Goal: Task Accomplishment & Management: Use online tool/utility

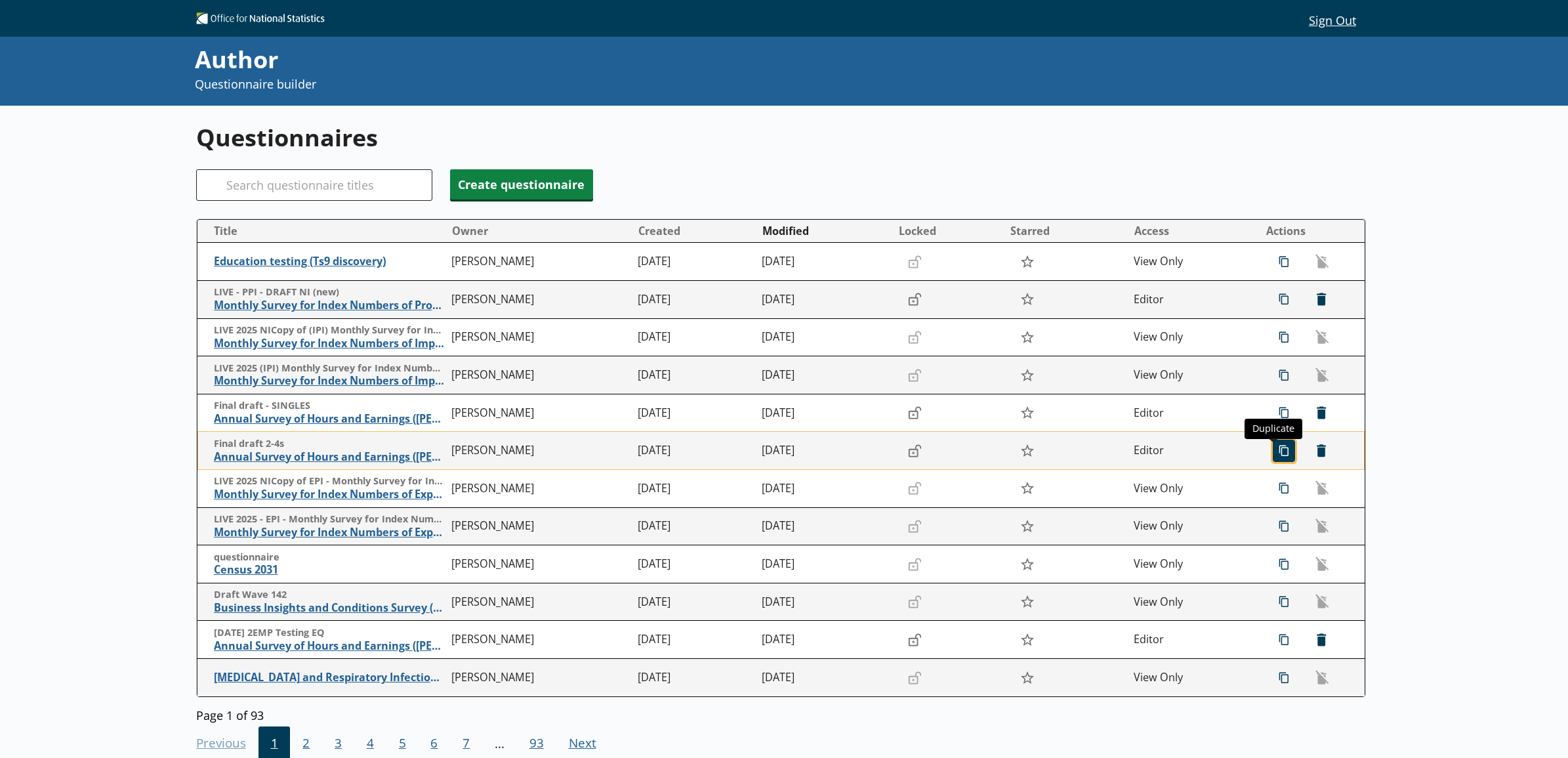
click at [795, 456] on span "icon-copy Duplicate" at bounding box center [1283, 451] width 21 height 21
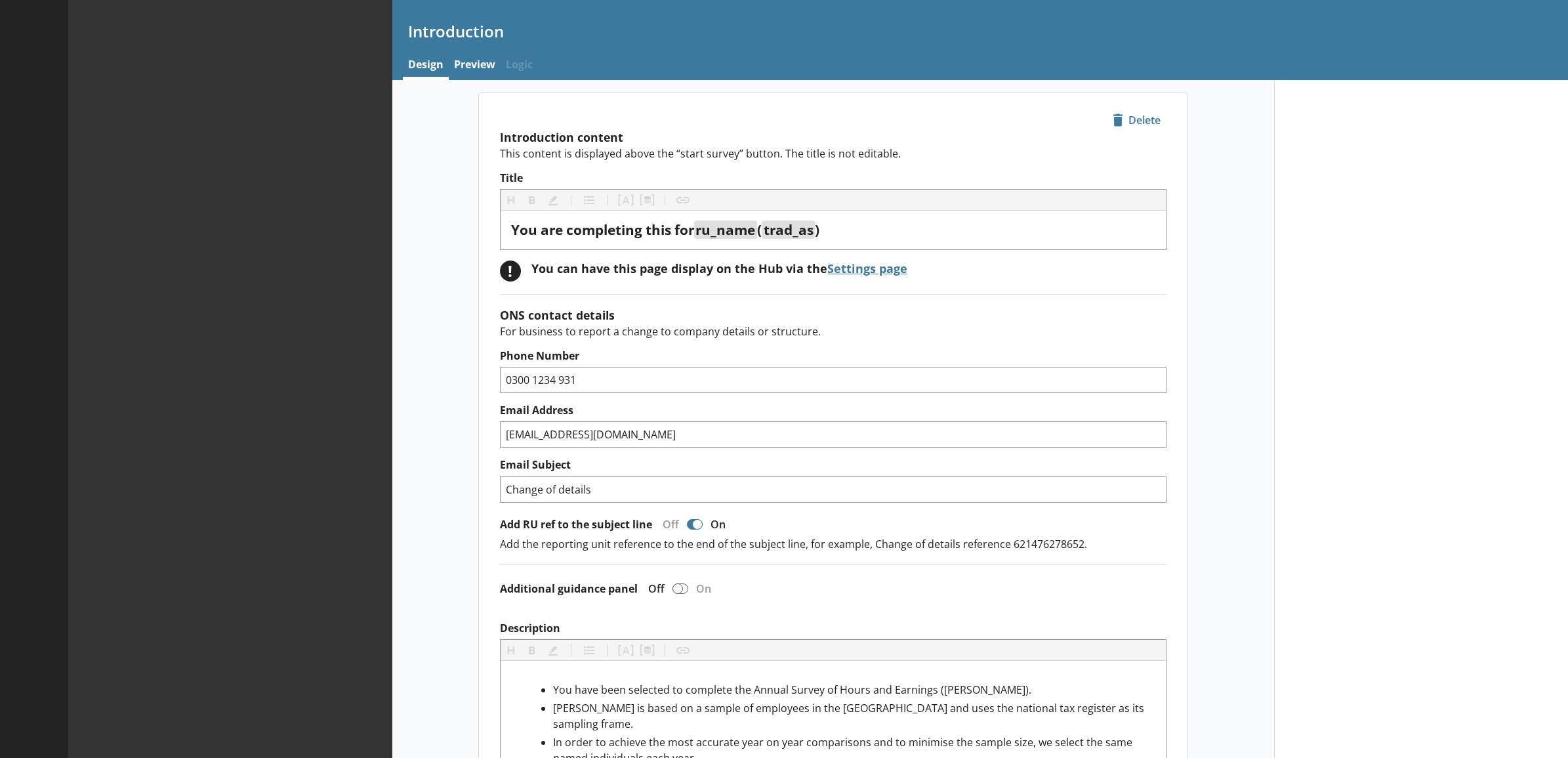
type textarea "x"
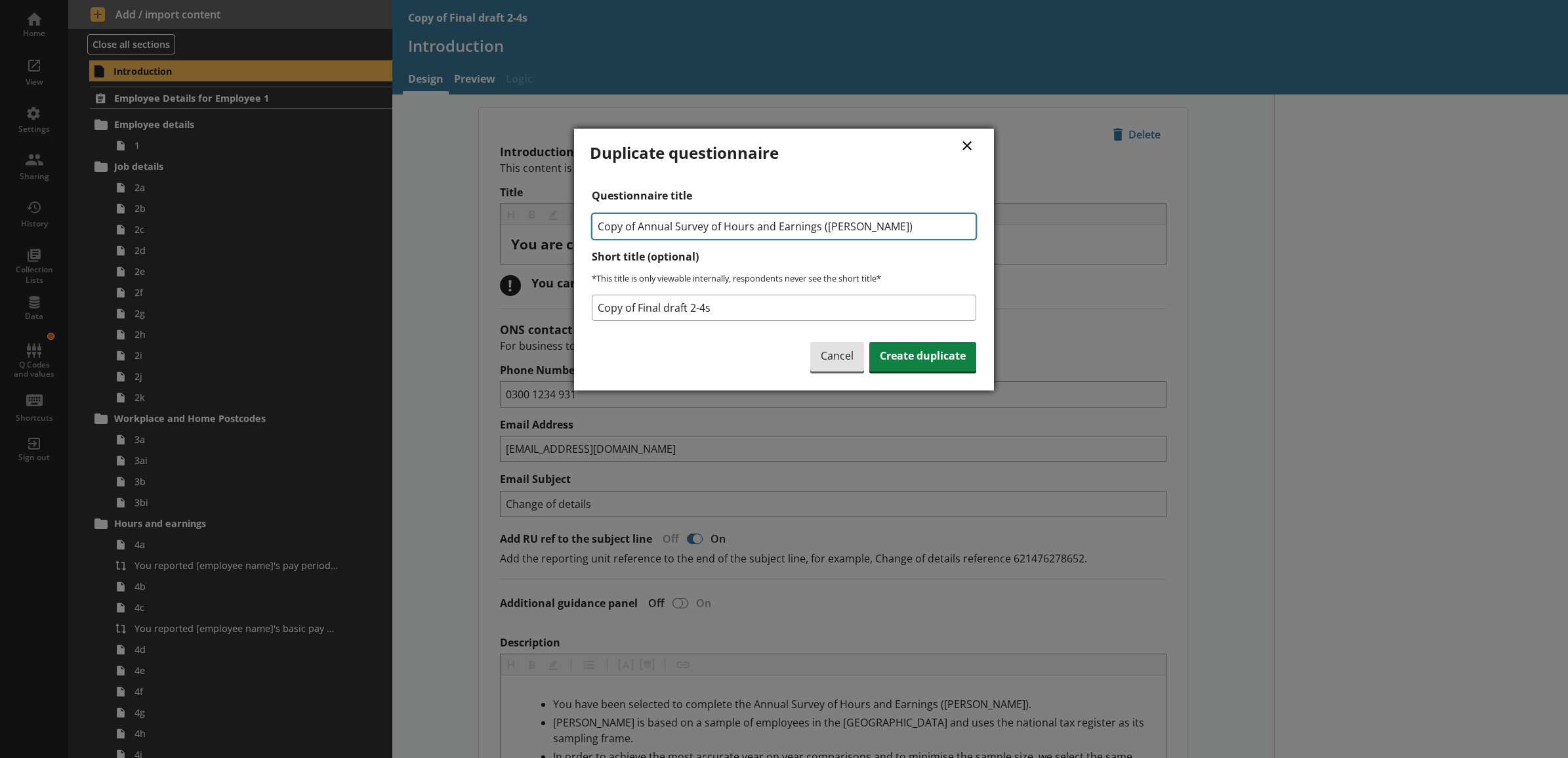
drag, startPoint x: 633, startPoint y: 226, endPoint x: 596, endPoint y: 233, distance: 37.7
click at [596, 233] on input "Copy of Annual Survey of Hours and Earnings (ASHE)" at bounding box center [784, 226] width 385 height 26
type input "Annual Survey of Hours and Earnings ([PERSON_NAME])"
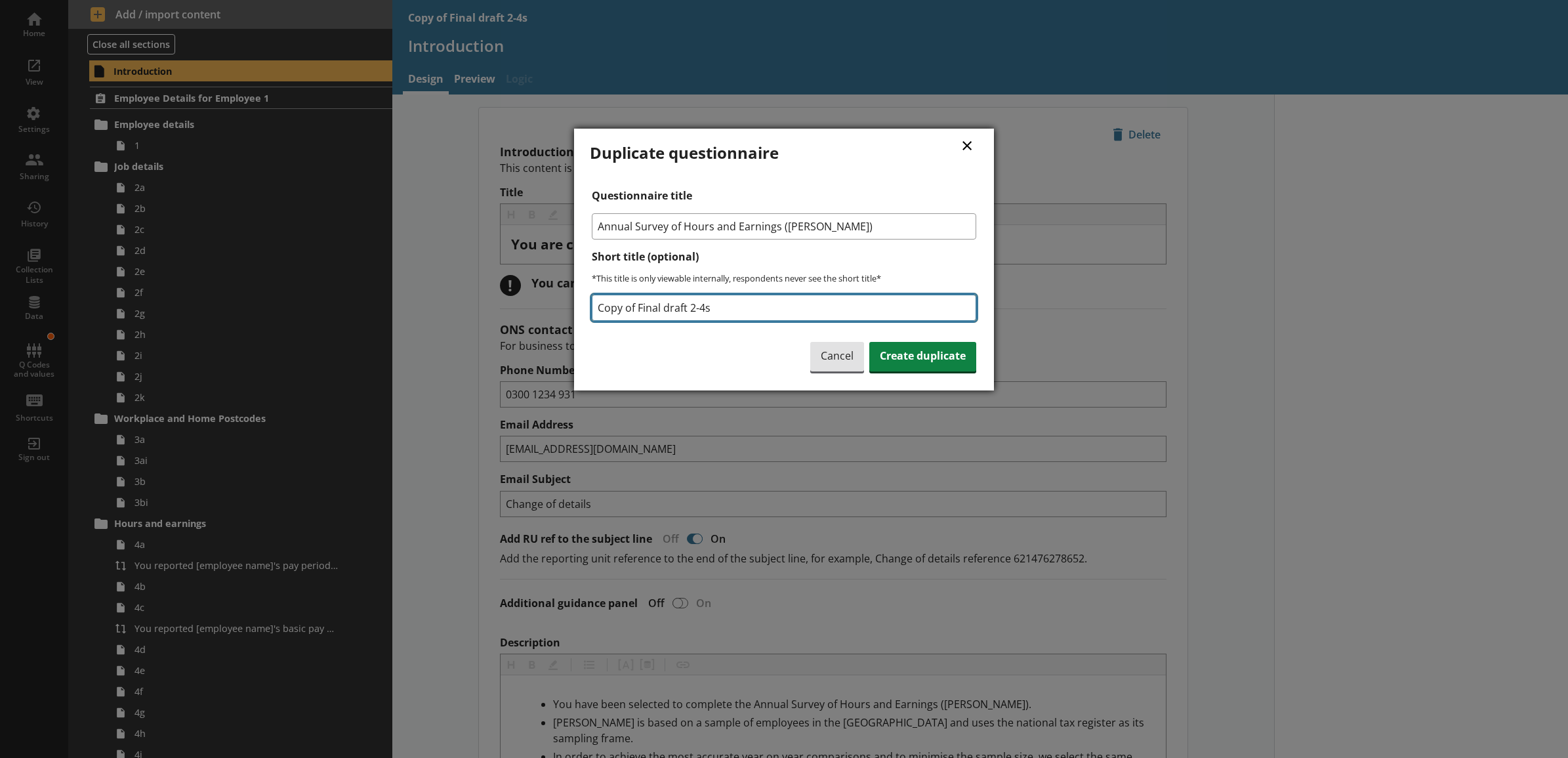
drag, startPoint x: 722, startPoint y: 310, endPoint x: 586, endPoint y: 312, distance: 136.0
click at [586, 312] on div "× Duplicate questionnaire Questionnaire title Annual Survey of Hours and Earnin…" at bounding box center [784, 260] width 420 height 262
type input "22SEPT 4EMP Testing Copy"
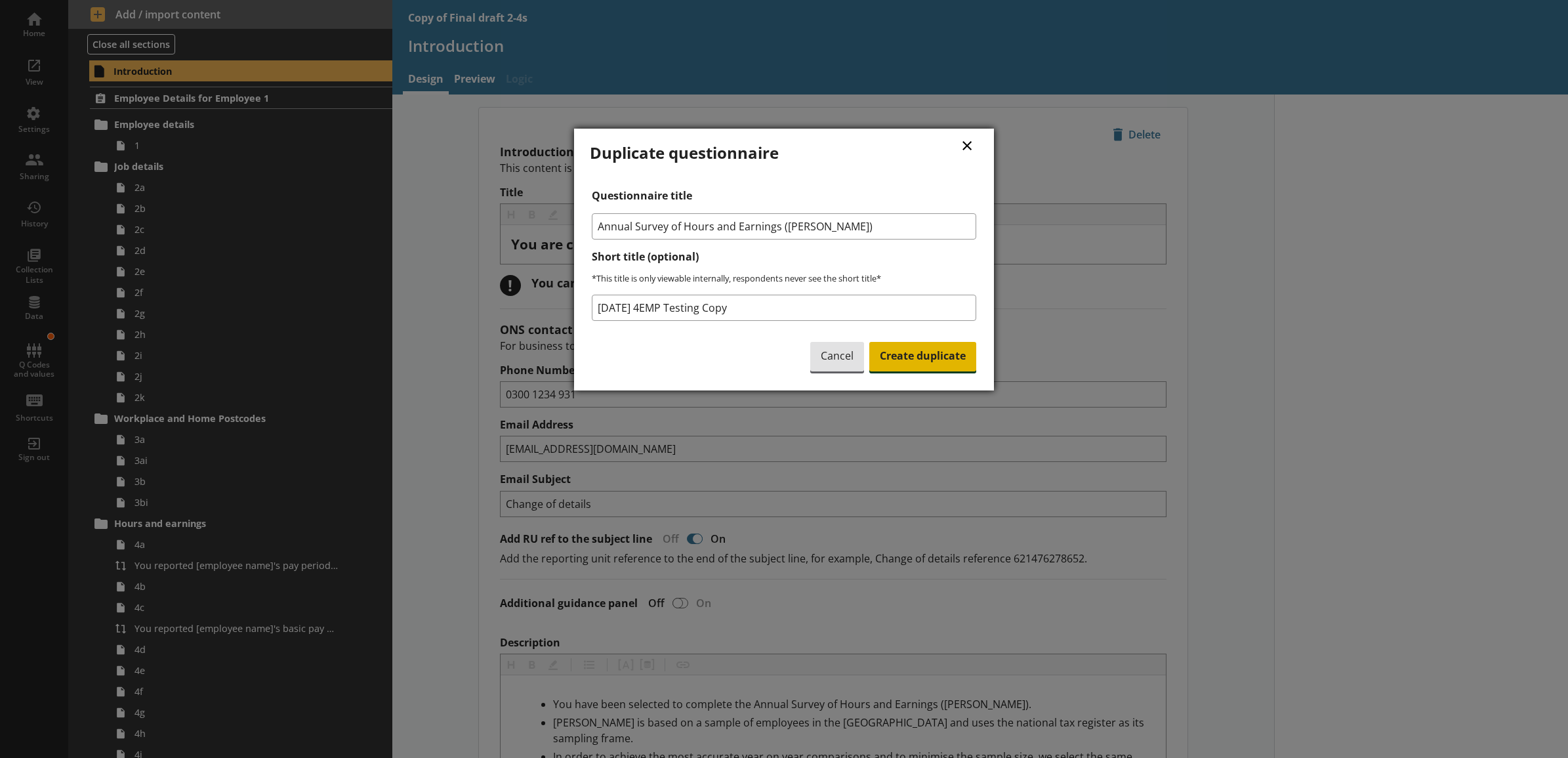
click at [795, 354] on span "Create duplicate" at bounding box center [922, 357] width 107 height 30
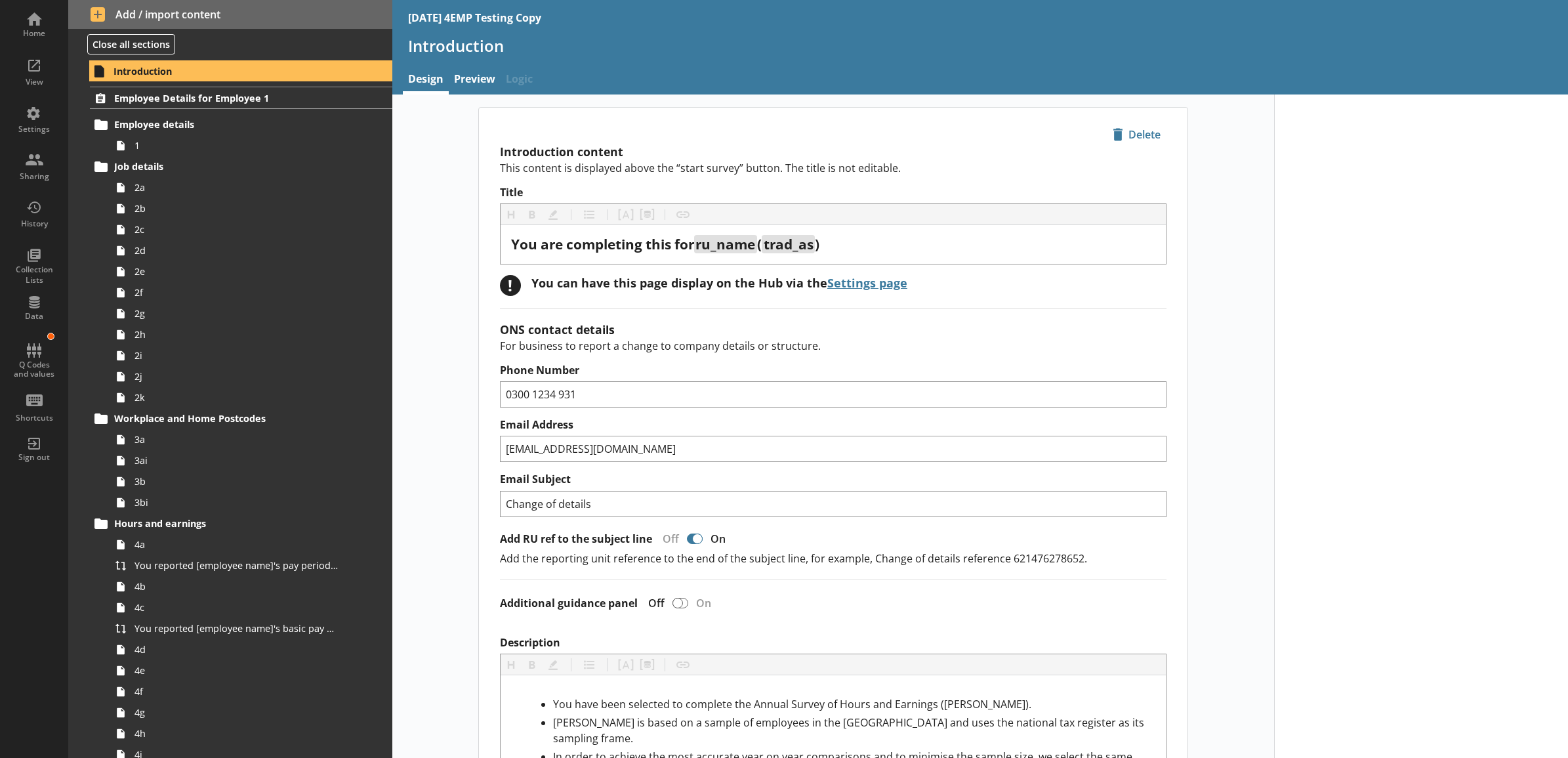
type textarea "x"
drag, startPoint x: 11, startPoint y: 173, endPoint x: 304, endPoint y: 226, distance: 297.8
click at [11, 173] on div "Sharing" at bounding box center [34, 177] width 46 height 11
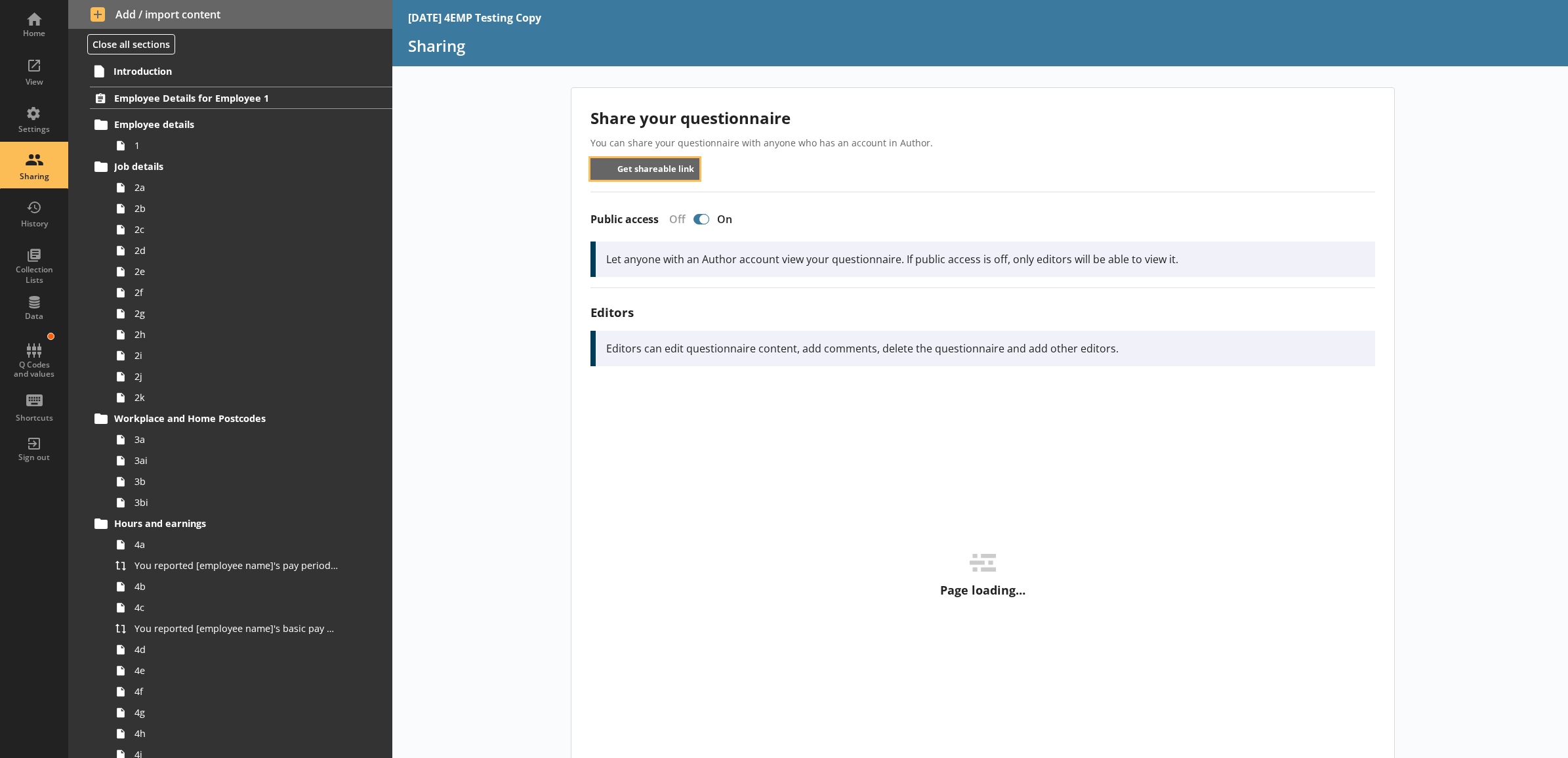
click at [625, 168] on button "Get shareable link" at bounding box center [645, 169] width 109 height 21
